Goal: Check status: Check status

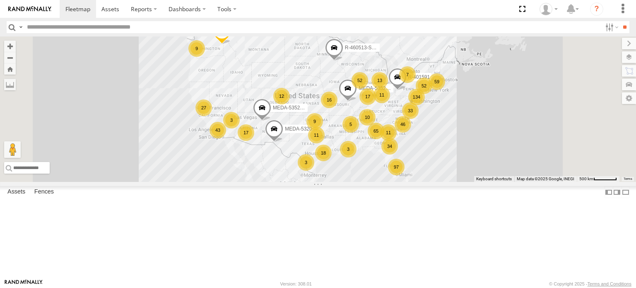
click at [193, 23] on input "text" at bounding box center [313, 27] width 578 height 12
type input "******"
click at [620, 21] on input "**" at bounding box center [625, 27] width 10 height 12
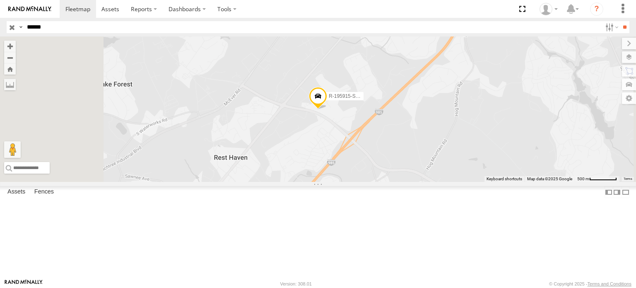
click at [0, 0] on div "R-195915-Swing" at bounding box center [0, 0] width 0 height 0
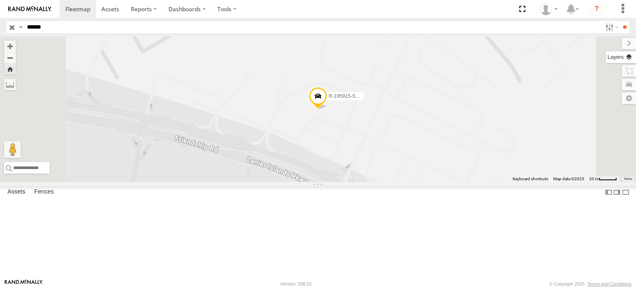
click at [629, 59] on label at bounding box center [621, 57] width 30 height 12
click at [0, 0] on span "Basemaps" at bounding box center [0, 0] width 0 height 0
click at [0, 0] on span "Satellite + Roadmap" at bounding box center [0, 0] width 0 height 0
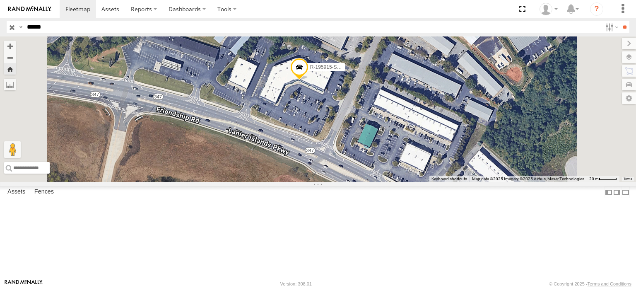
drag, startPoint x: 384, startPoint y: 151, endPoint x: 353, endPoint y: 111, distance: 50.9
click at [353, 111] on div "R-195915-Swing" at bounding box center [318, 108] width 636 height 145
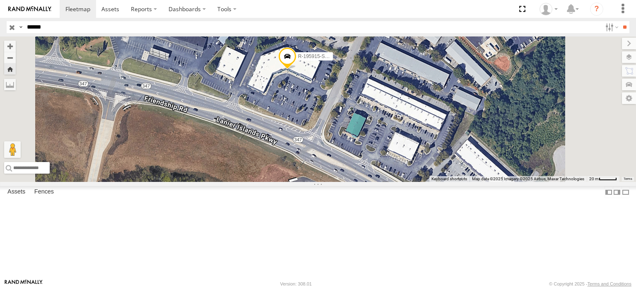
click at [297, 70] on span at bounding box center [287, 58] width 18 height 22
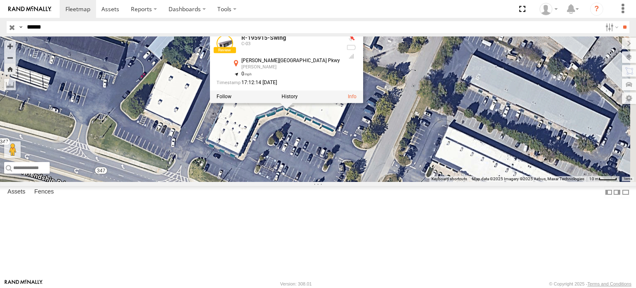
drag, startPoint x: 326, startPoint y: 108, endPoint x: 240, endPoint y: 126, distance: 88.0
click at [240, 126] on div "R-195915-Swing R-195915-Swing C-03 Lanier Islands Pkwy Buford 34.14521 , -83.95…" at bounding box center [318, 108] width 636 height 145
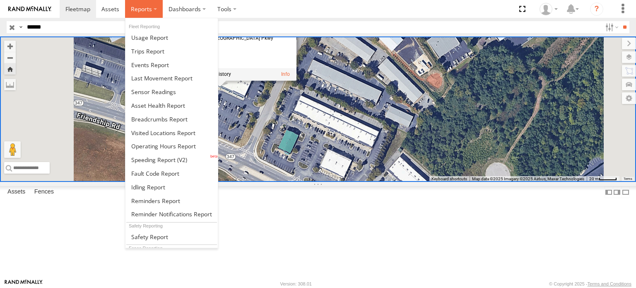
click at [146, 9] on span at bounding box center [141, 9] width 21 height 8
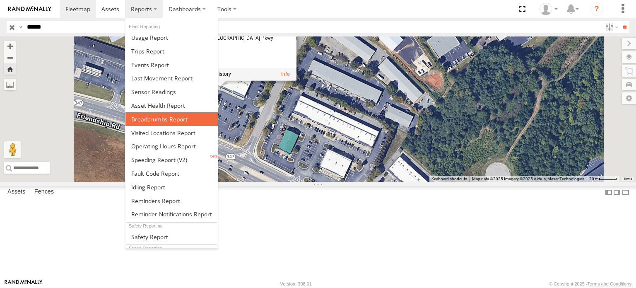
click at [164, 116] on span at bounding box center [159, 119] width 56 height 8
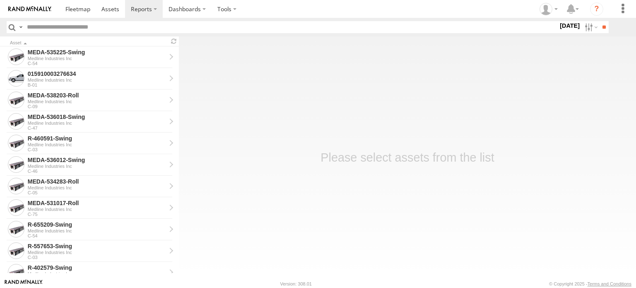
click at [66, 29] on input "text" at bounding box center [291, 27] width 535 height 12
type input "******"
click at [599, 21] on input "**" at bounding box center [604, 27] width 10 height 12
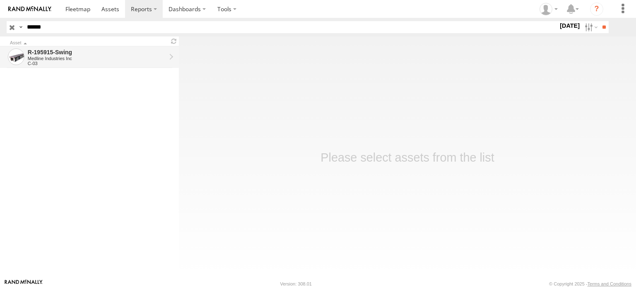
click at [73, 52] on div "R-195915-Swing" at bounding box center [97, 51] width 138 height 7
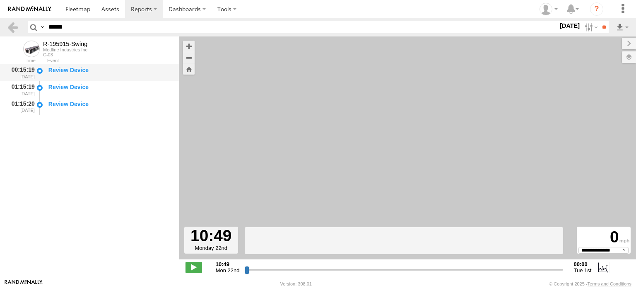
click at [51, 72] on div "Review Device" at bounding box center [109, 69] width 123 height 7
click at [56, 89] on div "Review Device" at bounding box center [109, 86] width 123 height 7
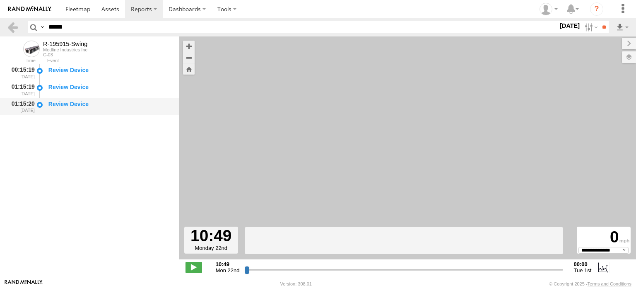
click at [56, 104] on div "Review Device" at bounding box center [109, 103] width 123 height 7
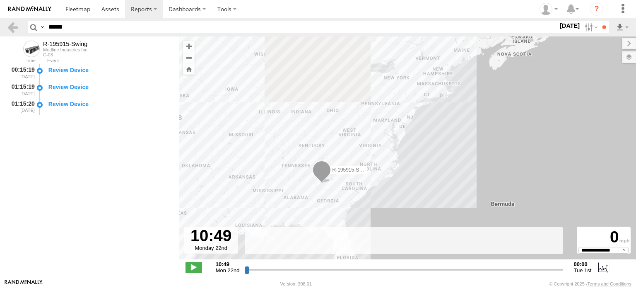
drag, startPoint x: 268, startPoint y: 110, endPoint x: 372, endPoint y: 181, distance: 126.1
click at [373, 181] on div "R-195915-Swing" at bounding box center [407, 152] width 457 height 232
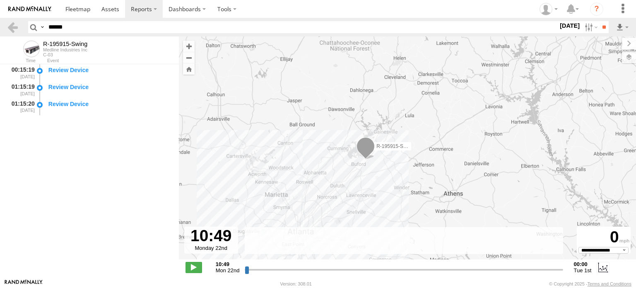
drag, startPoint x: 390, startPoint y: 143, endPoint x: 399, endPoint y: 109, distance: 35.2
click at [399, 109] on div "R-195915-Swing" at bounding box center [407, 152] width 457 height 232
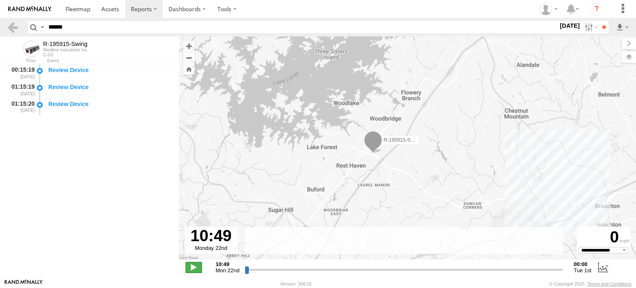
click at [196, 268] on span at bounding box center [194, 267] width 17 height 11
type input "**********"
click at [586, 28] on label at bounding box center [591, 27] width 18 height 12
click at [0, 0] on label at bounding box center [0, 0] width 0 height 0
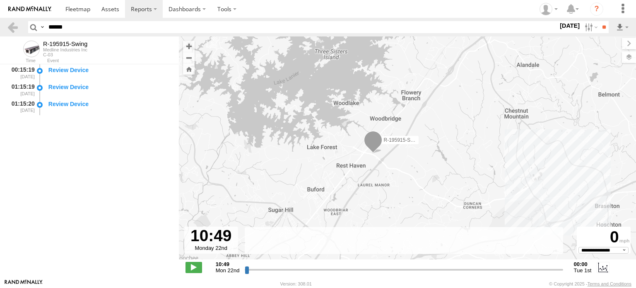
click at [0, 0] on label at bounding box center [0, 0] width 0 height 0
click at [601, 28] on input "**" at bounding box center [604, 27] width 10 height 12
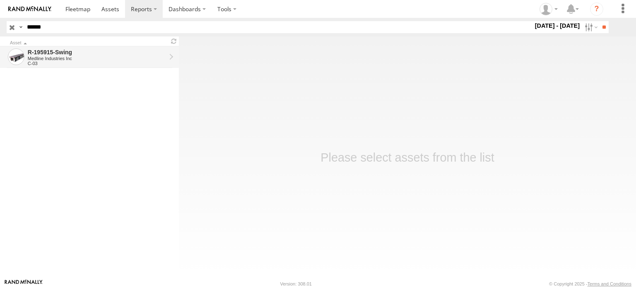
click at [142, 56] on div "Medline Industries Inc" at bounding box center [97, 58] width 138 height 5
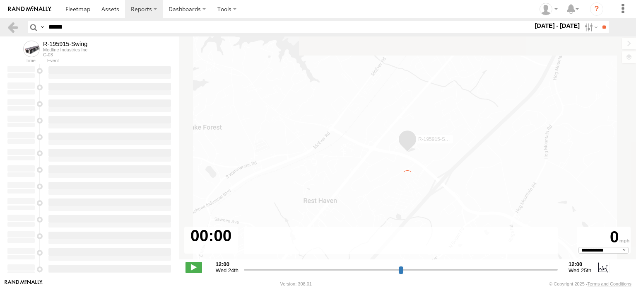
type input "**********"
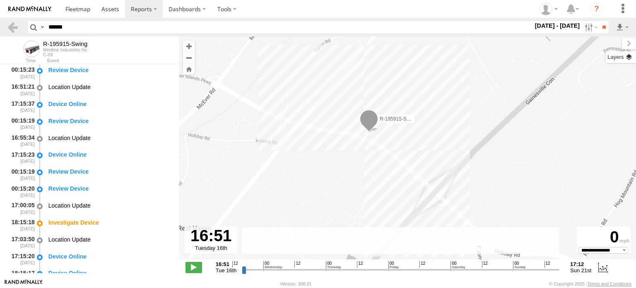
click at [626, 57] on label at bounding box center [621, 57] width 30 height 12
click at [0, 0] on span "Basemaps" at bounding box center [0, 0] width 0 height 0
click at [0, 0] on span "Satellite + Roadmap" at bounding box center [0, 0] width 0 height 0
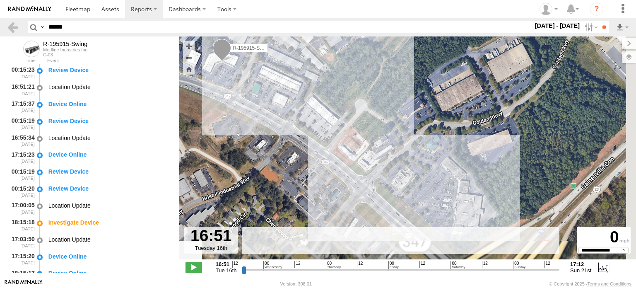
drag, startPoint x: 416, startPoint y: 153, endPoint x: 274, endPoint y: 104, distance: 149.9
click at [274, 104] on div "R-195915-Swing" at bounding box center [407, 152] width 457 height 232
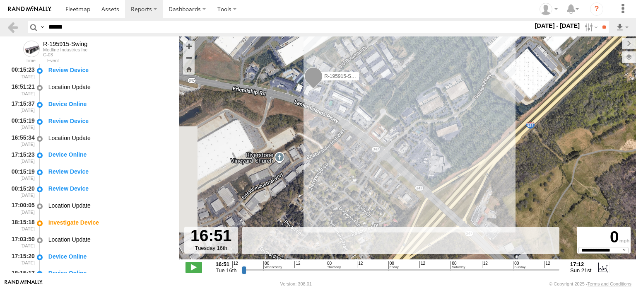
drag, startPoint x: 271, startPoint y: 137, endPoint x: 328, endPoint y: 136, distance: 56.3
click at [328, 136] on div "R-195915-Swing" at bounding box center [407, 152] width 457 height 232
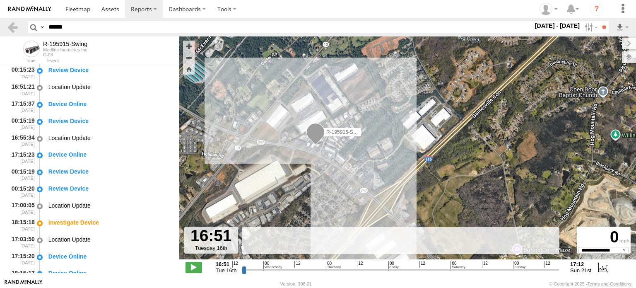
drag, startPoint x: 307, startPoint y: 121, endPoint x: 297, endPoint y: 180, distance: 60.5
click at [297, 180] on div "R-195915-Swing" at bounding box center [407, 152] width 457 height 232
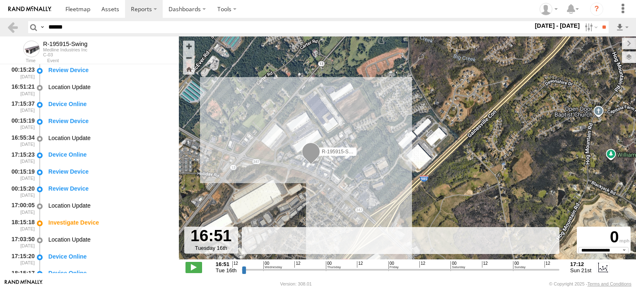
click at [309, 156] on span at bounding box center [311, 153] width 18 height 22
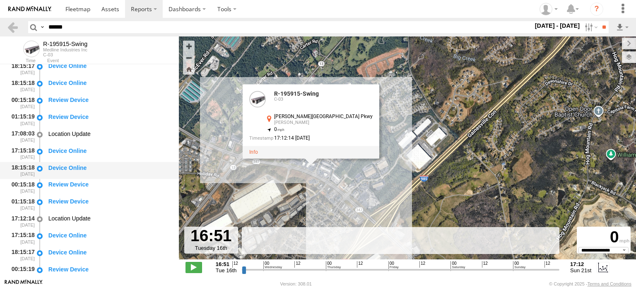
scroll to position [262, 0]
